Goal: Information Seeking & Learning: Learn about a topic

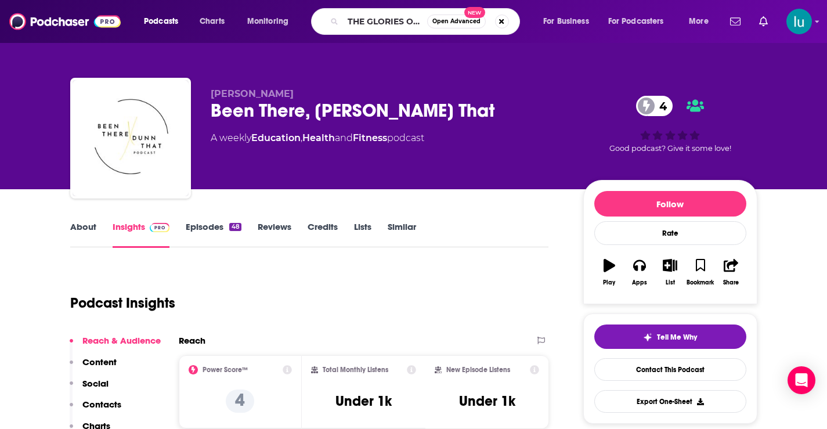
type input "THE GLORIES OF [GEOGRAPHIC_DATA]"
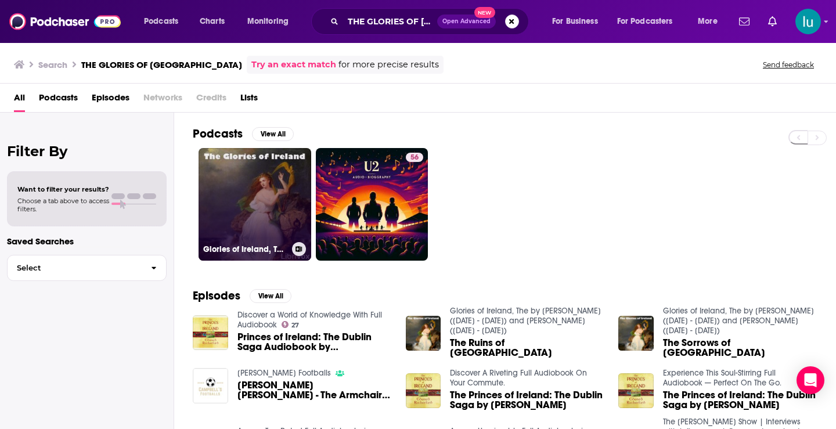
click at [259, 181] on link "Glories of Ireland, The by [PERSON_NAME] ([DATE] - [DATE]) and [PERSON_NAME] ([…" at bounding box center [254, 204] width 113 height 113
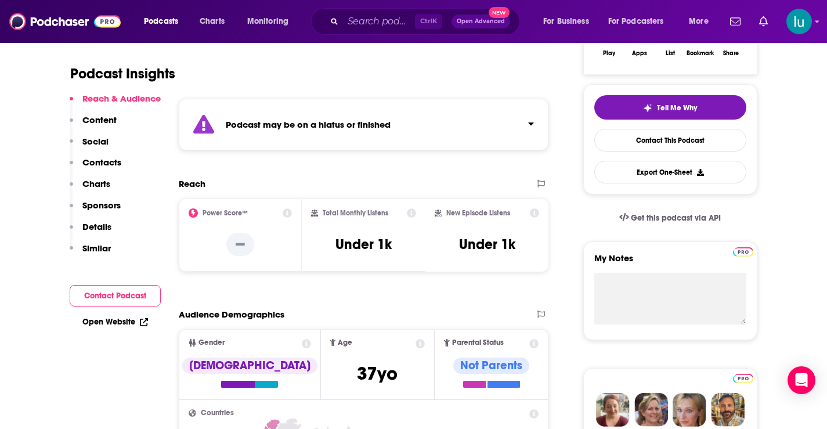
scroll to position [68, 0]
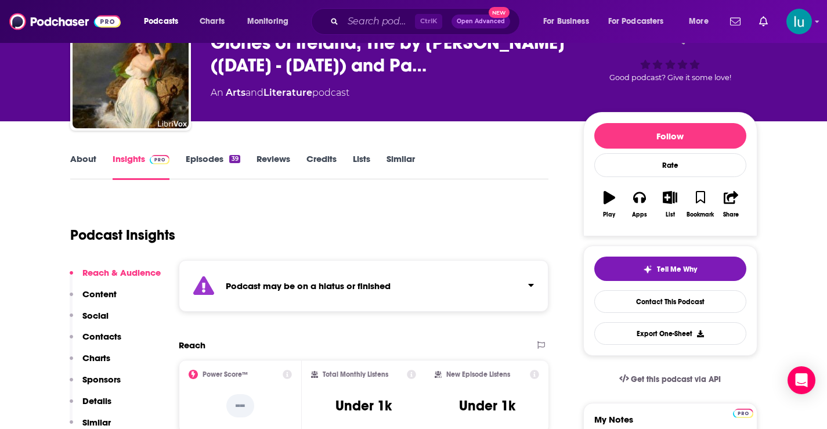
click at [202, 157] on link "Episodes 39" at bounding box center [213, 166] width 54 height 27
